Goal: Transaction & Acquisition: Purchase product/service

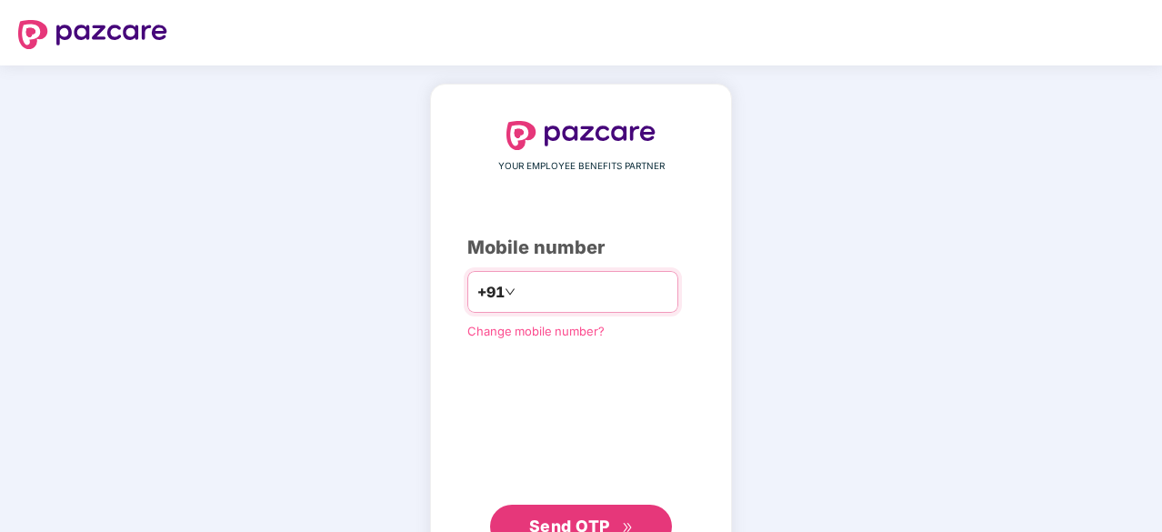
click at [546, 288] on input "number" at bounding box center [593, 291] width 149 height 29
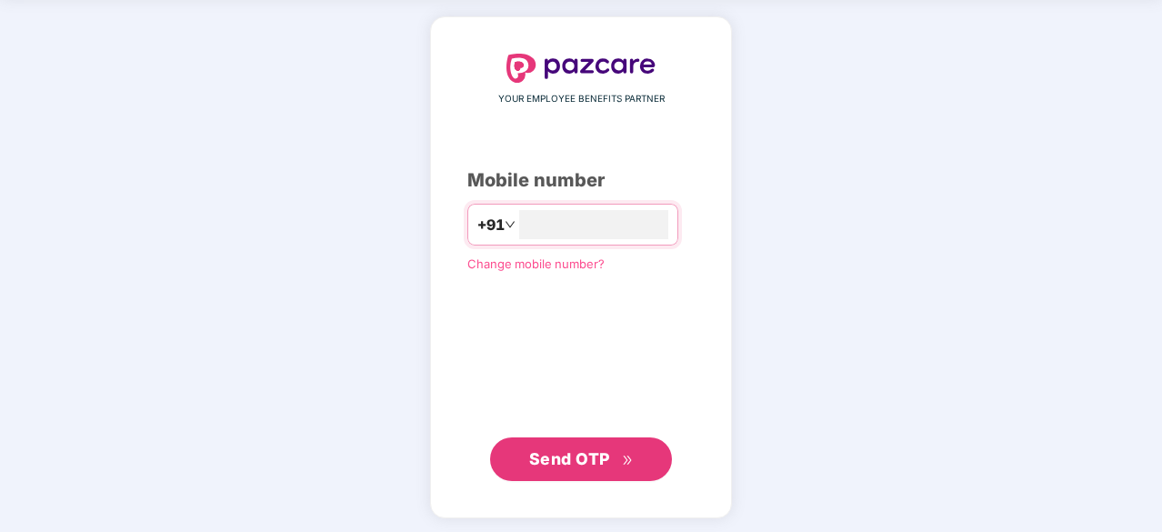
type input "**********"
click at [607, 464] on span "Send OTP" at bounding box center [569, 456] width 81 height 19
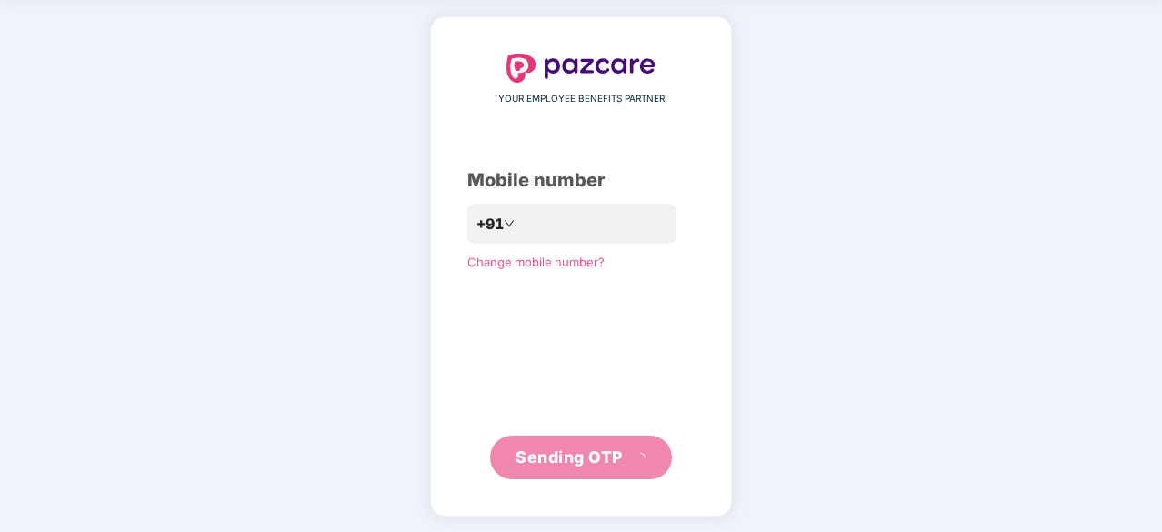
scroll to position [60, 0]
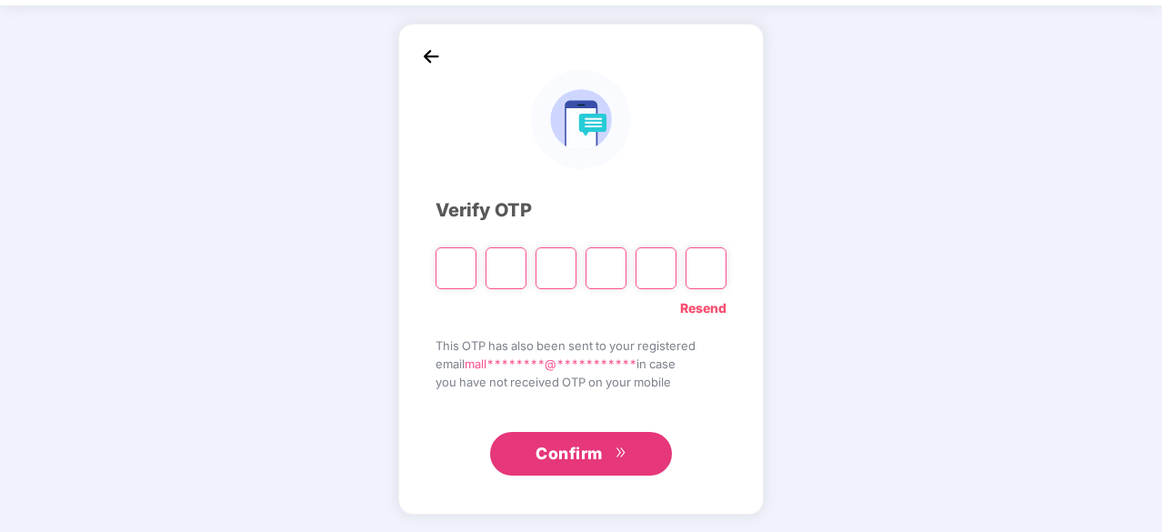
type input "*"
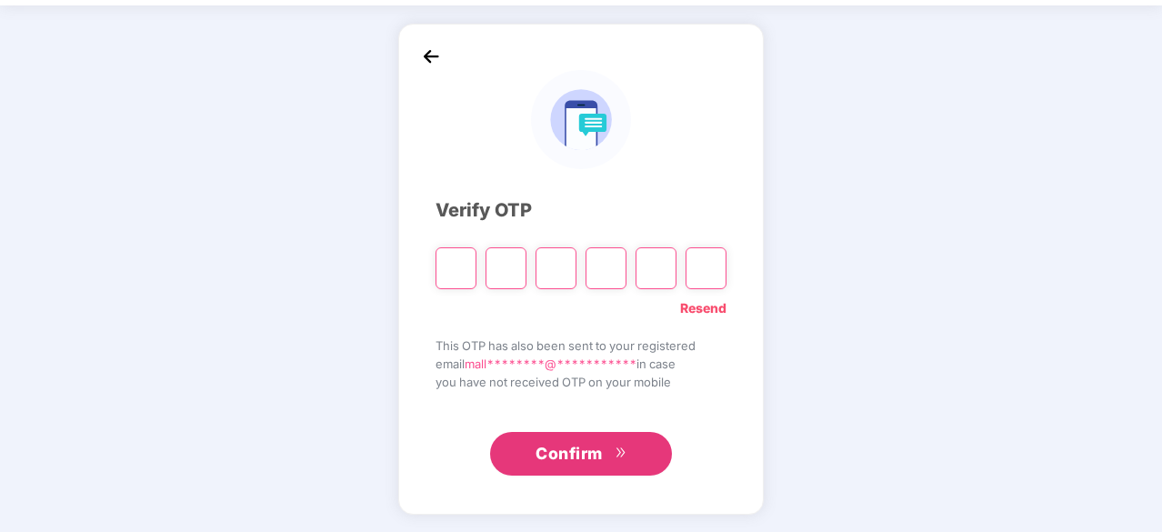
type input "*"
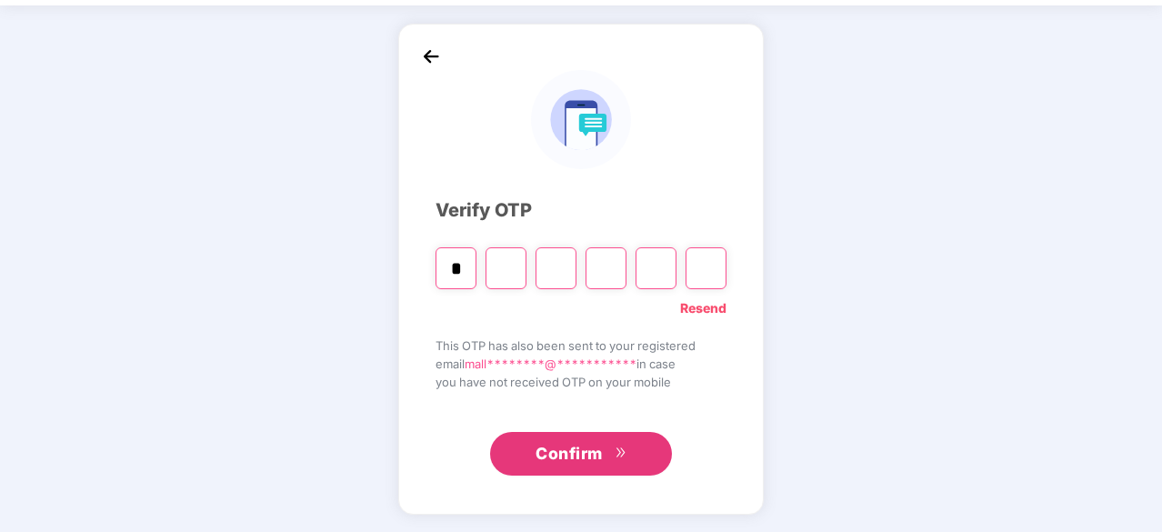
type input "*"
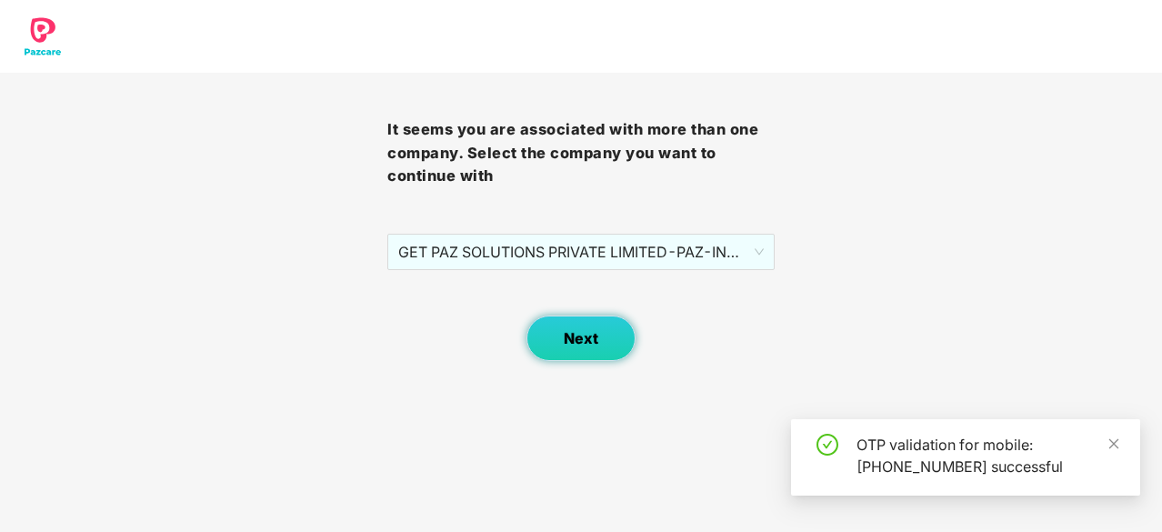
click at [587, 326] on button "Next" at bounding box center [580, 338] width 109 height 45
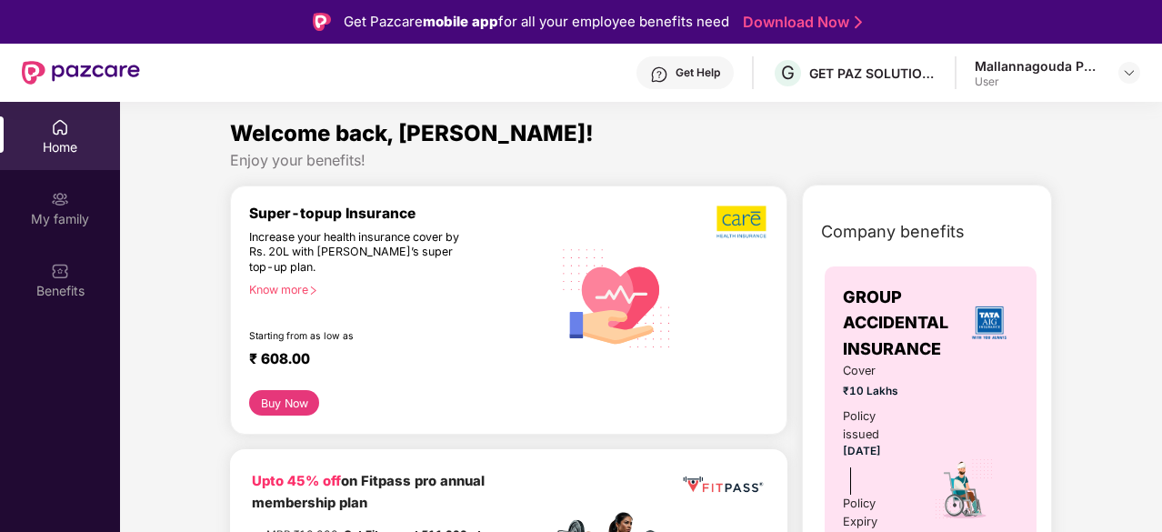
click at [302, 287] on div "Know more" at bounding box center [395, 289] width 292 height 13
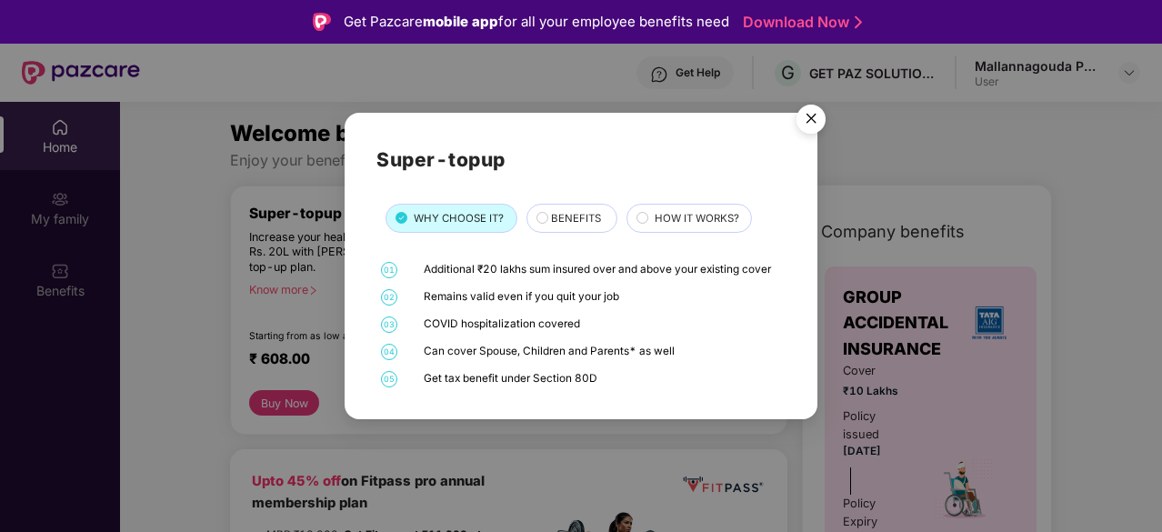
click at [813, 121] on img "Close" at bounding box center [811, 121] width 51 height 51
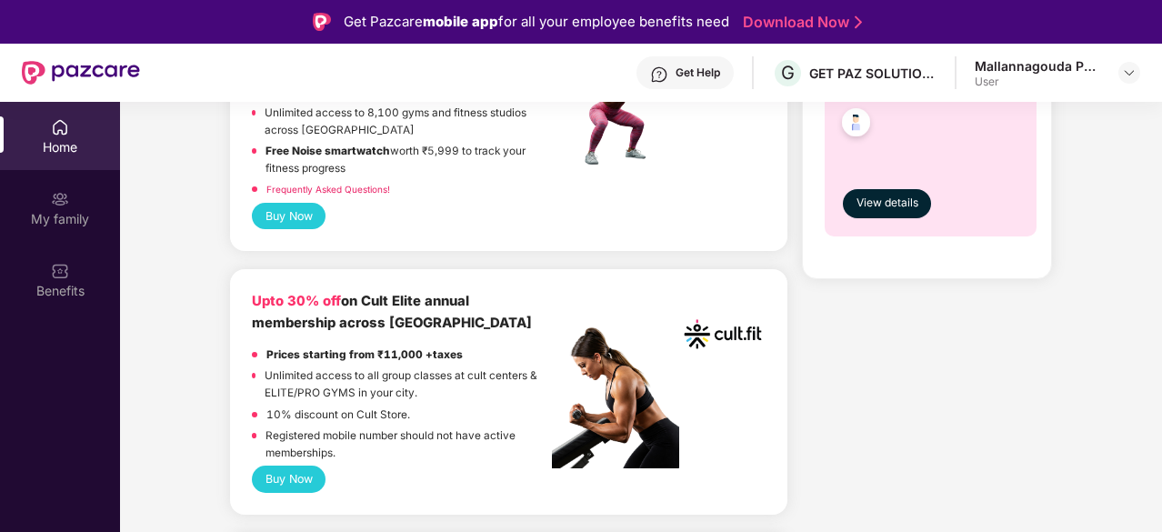
scroll to position [516, 0]
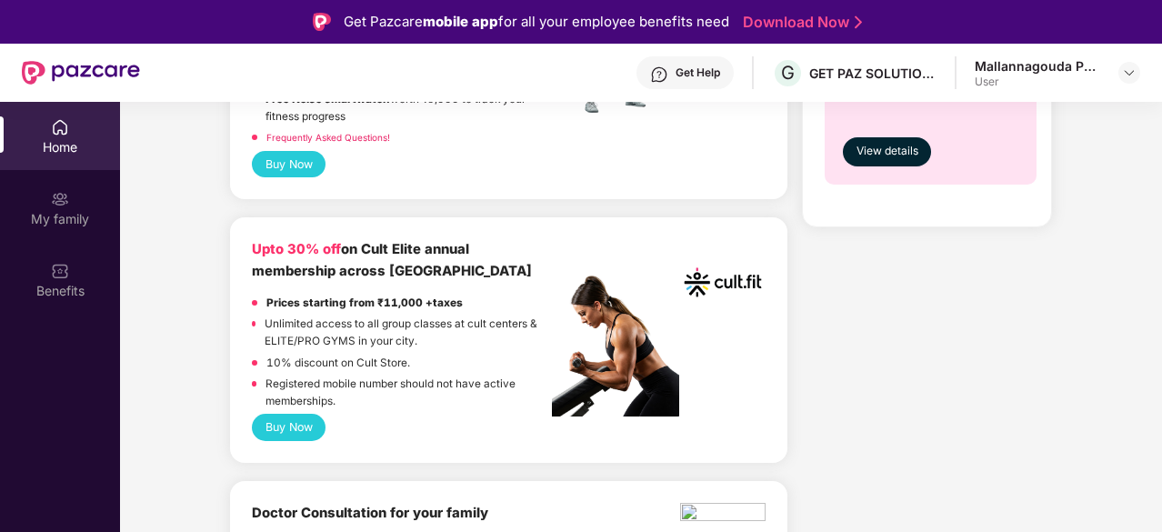
click at [306, 421] on button "Buy Now" at bounding box center [289, 427] width 74 height 26
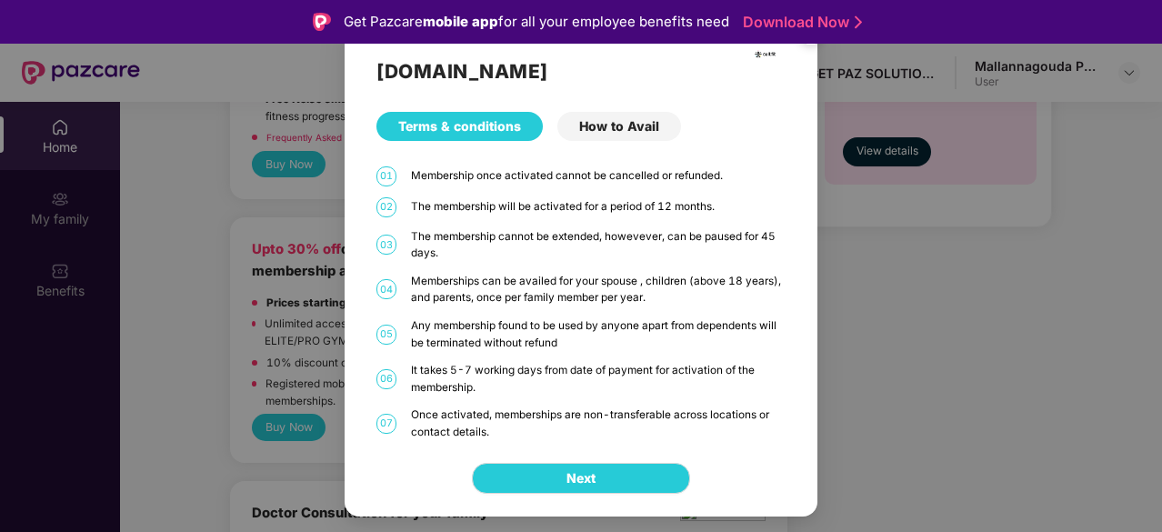
click at [658, 130] on div "How to Avail" at bounding box center [619, 126] width 124 height 29
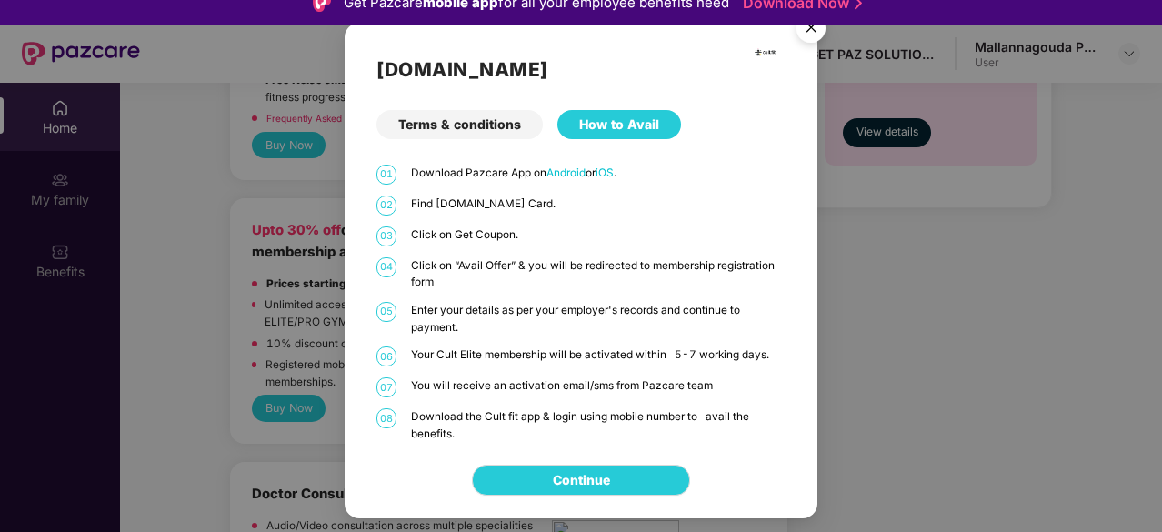
scroll to position [44, 0]
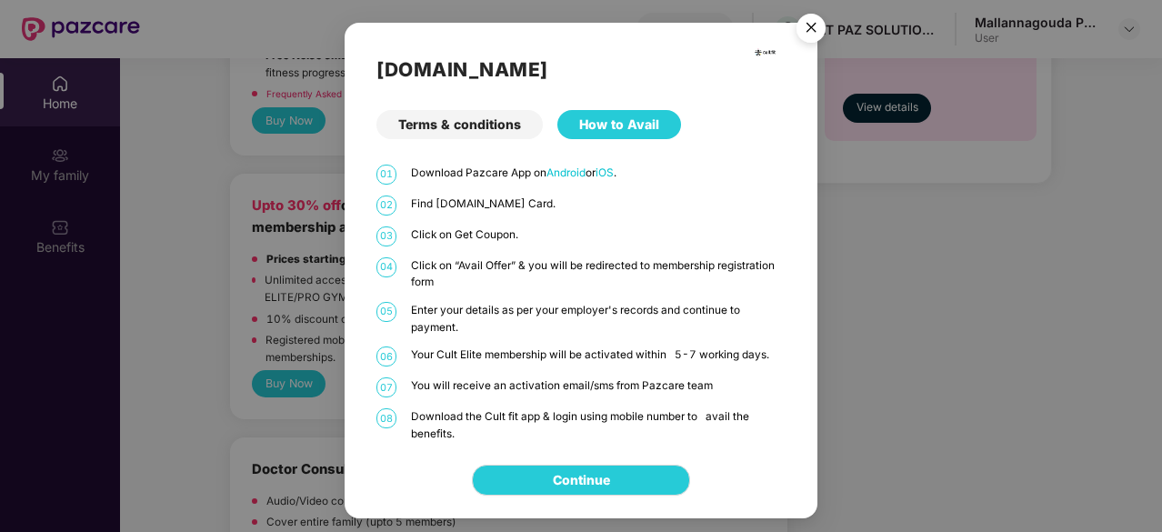
click at [815, 30] on img "Close" at bounding box center [811, 30] width 51 height 51
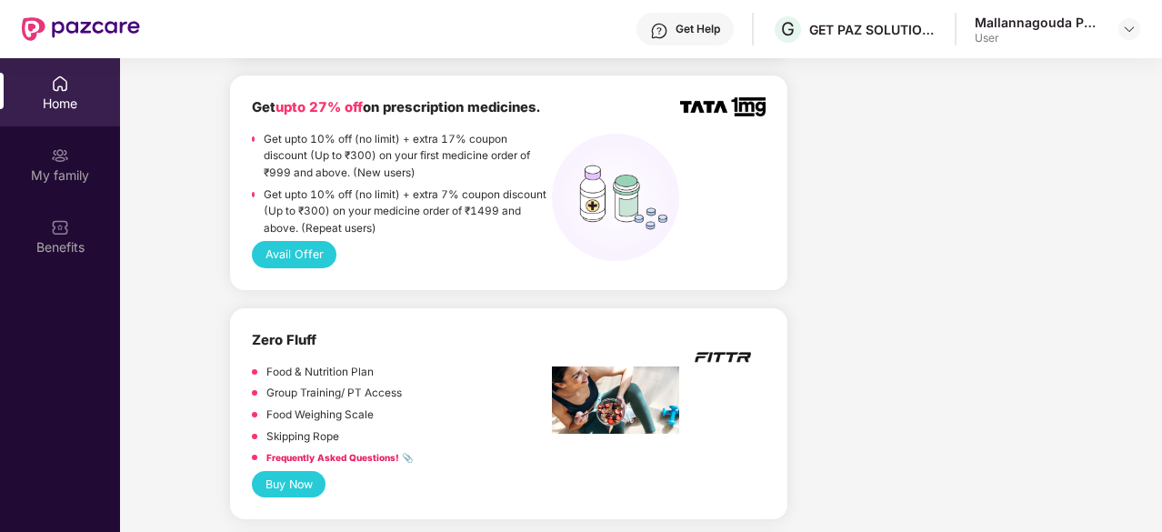
scroll to position [1861, 0]
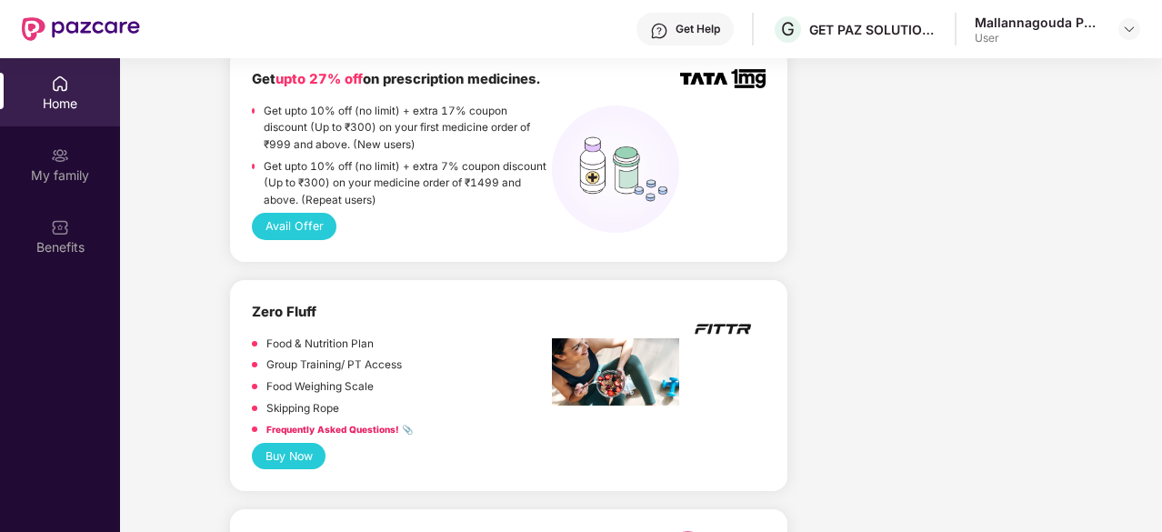
click at [346, 424] on strong "Frequently Asked Questions! 📎" at bounding box center [339, 429] width 146 height 11
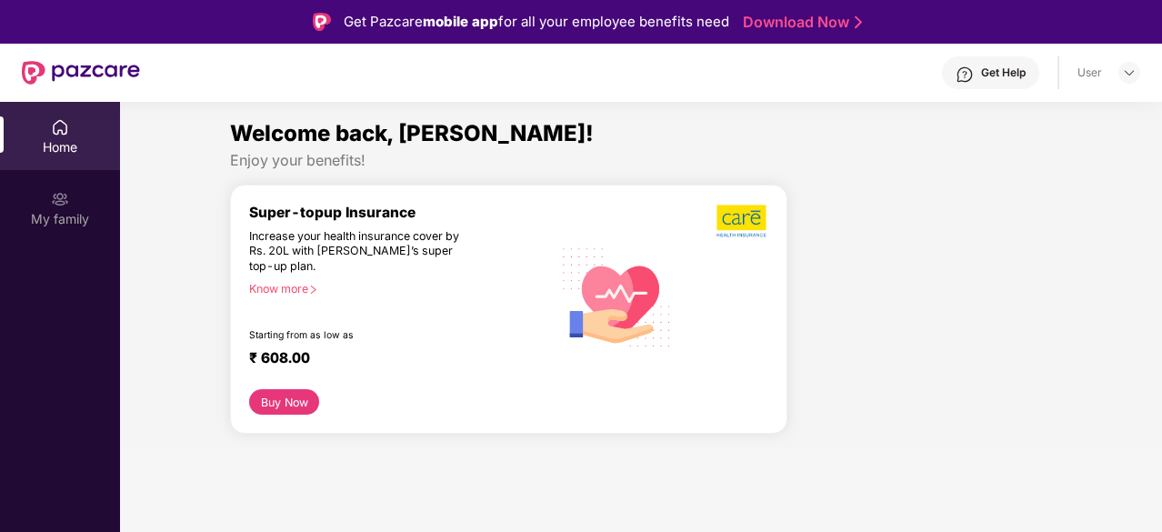
click at [588, 336] on img at bounding box center [617, 296] width 130 height 132
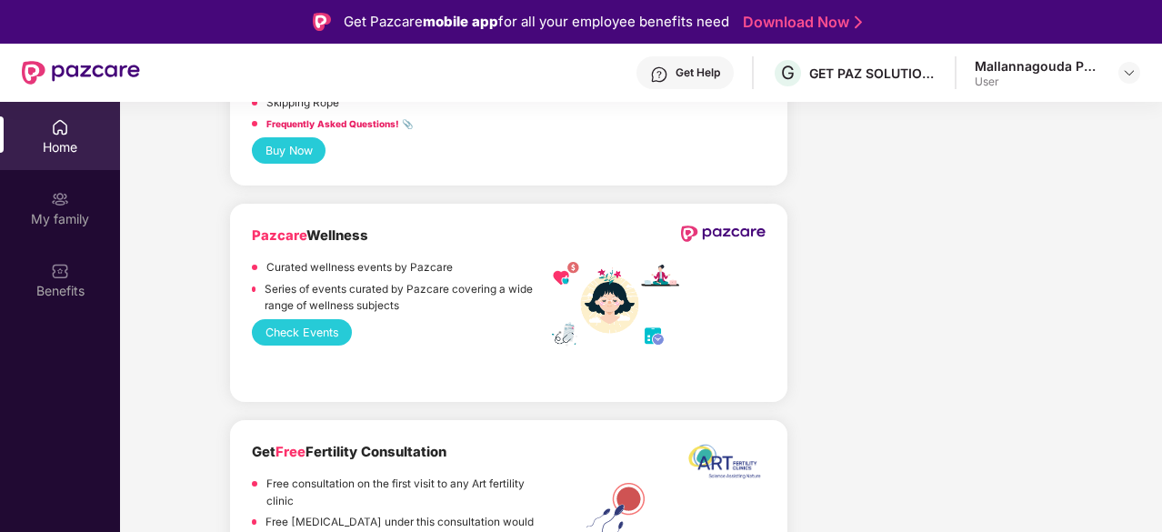
scroll to position [2211, 0]
click at [312, 318] on button "Check Events" at bounding box center [302, 331] width 100 height 26
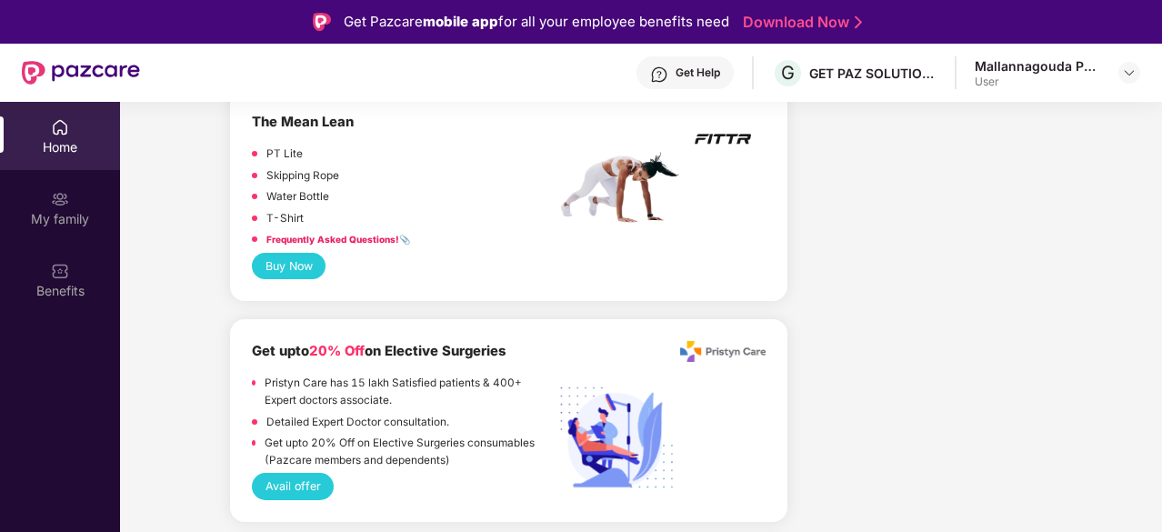
scroll to position [5435, 0]
